Goal: Information Seeking & Learning: Check status

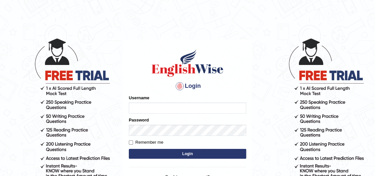
type input "Jitendra"
click at [187, 153] on button "Login" at bounding box center [187, 154] width 117 height 10
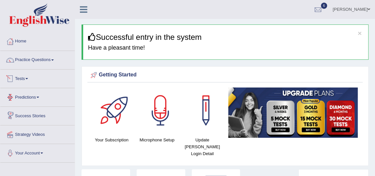
click at [24, 79] on link "Tests" at bounding box center [37, 77] width 74 height 16
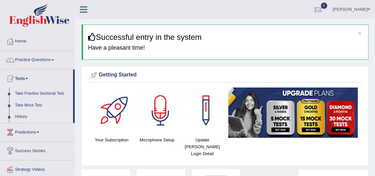
click at [21, 115] on link "History" at bounding box center [42, 117] width 61 height 12
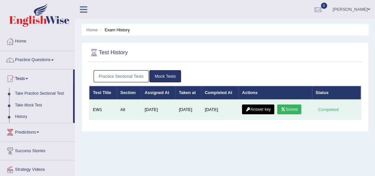
click at [285, 109] on icon at bounding box center [282, 109] width 5 height 4
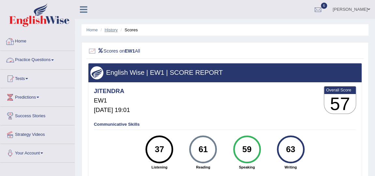
click at [111, 30] on link "History" at bounding box center [111, 29] width 13 height 5
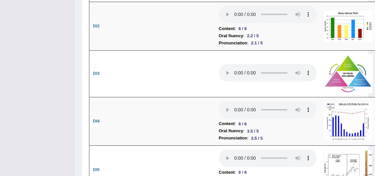
scroll to position [1352, 0]
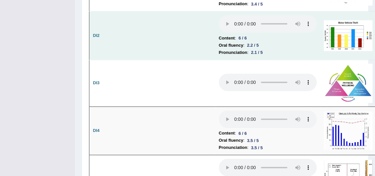
click at [337, 47] on img at bounding box center [347, 35] width 49 height 30
click at [304, 40] on td "Content : 6 / 6 Oral fluency : 2.2 / 5 Pronunciation : 2.1 / 5" at bounding box center [267, 35] width 105 height 49
click at [295, 49] on li "Oral fluency : 2.2 / 5" at bounding box center [268, 45] width 98 height 7
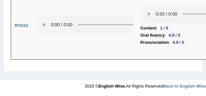
scroll to position [3633, 0]
drag, startPoint x: 375, startPoint y: 0, endPoint x: 135, endPoint y: 73, distance: 250.6
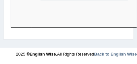
scroll to position [3688, 0]
drag, startPoint x: 204, startPoint y: 0, endPoint x: 97, endPoint y: 43, distance: 114.7
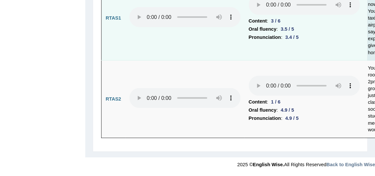
scroll to position [3656, 0]
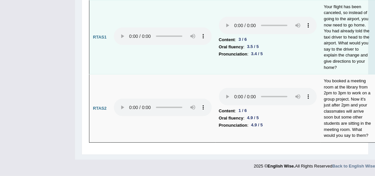
drag, startPoint x: 257, startPoint y: 0, endPoint x: 219, endPoint y: 56, distance: 67.8
click at [219, 56] on td "Content : 3 / 6 Oral fluency : 3.5 / 5 Pronunciation : 3.4 / 5" at bounding box center [267, 37] width 105 height 74
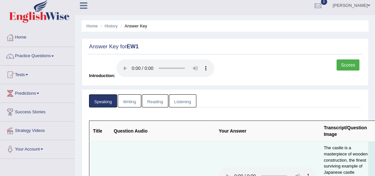
scroll to position [0, 0]
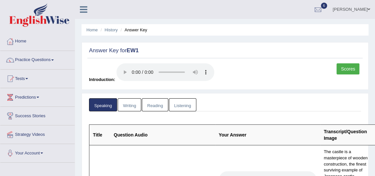
click at [179, 106] on link "Listening" at bounding box center [182, 104] width 27 height 13
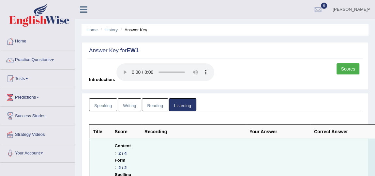
scroll to position [89, 0]
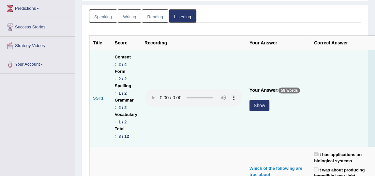
click at [254, 105] on button "Show" at bounding box center [259, 105] width 20 height 11
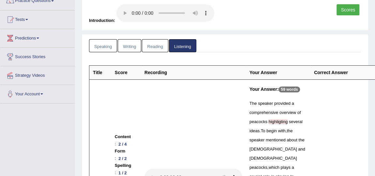
scroll to position [0, 0]
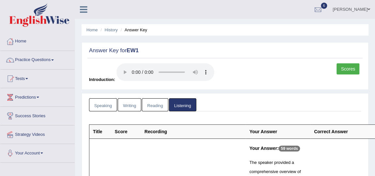
drag, startPoint x: 126, startPoint y: 103, endPoint x: 135, endPoint y: 104, distance: 9.5
click at [125, 103] on link "Writing" at bounding box center [129, 104] width 23 height 13
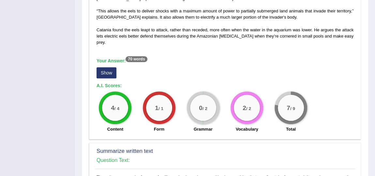
scroll to position [237, 0]
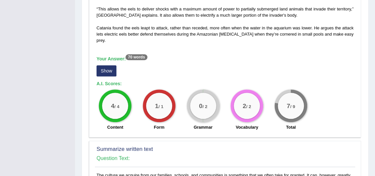
click at [102, 68] on button "Show" at bounding box center [106, 70] width 20 height 11
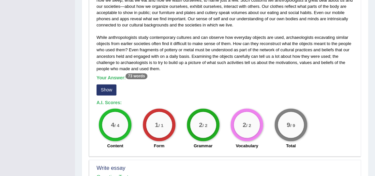
scroll to position [444, 0]
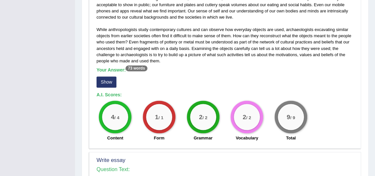
click at [112, 81] on button "Show" at bounding box center [106, 81] width 20 height 11
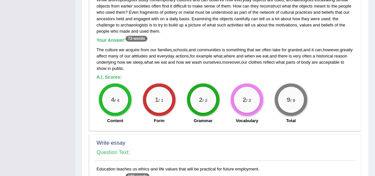
scroll to position [563, 0]
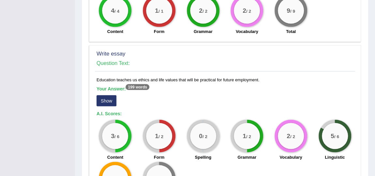
click at [111, 102] on button "Show" at bounding box center [106, 100] width 20 height 11
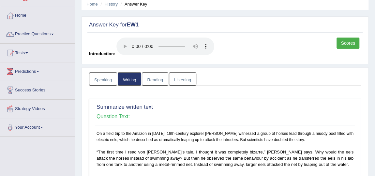
scroll to position [0, 0]
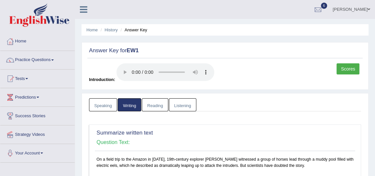
click at [162, 106] on link "Reading" at bounding box center [155, 104] width 26 height 13
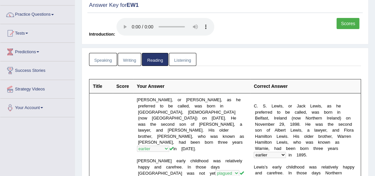
scroll to position [45, 0]
click at [345, 27] on link "Scores" at bounding box center [347, 23] width 23 height 11
